Goal: Information Seeking & Learning: Learn about a topic

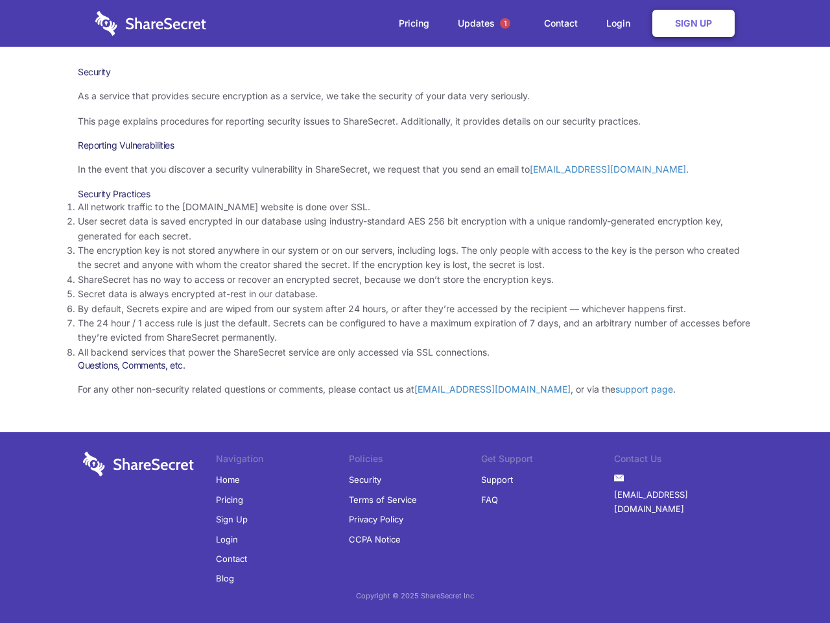
click at [415, 311] on li "By default, Secrets expire and are wiped from our system after 24 hours, or aft…" at bounding box center [415, 309] width 675 height 14
click at [505, 23] on span "1" at bounding box center [505, 23] width 10 height 10
